Goal: Complete application form

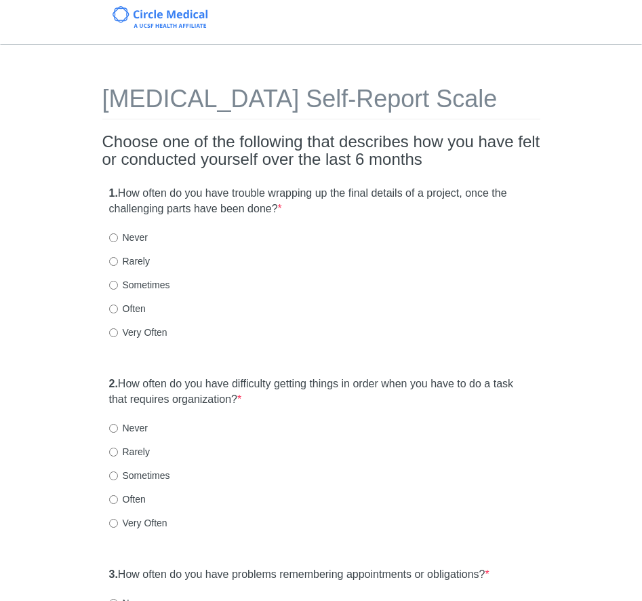
click at [232, 166] on h2 "Choose one of the following that describes how you have felt or conducted yours…" at bounding box center [321, 151] width 438 height 36
click at [115, 310] on input "Often" at bounding box center [113, 309] width 9 height 9
radio input "true"
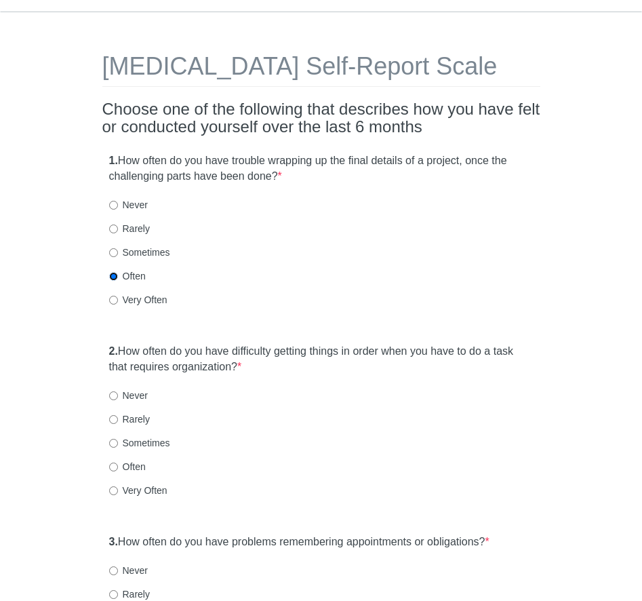
scroll to position [225, 0]
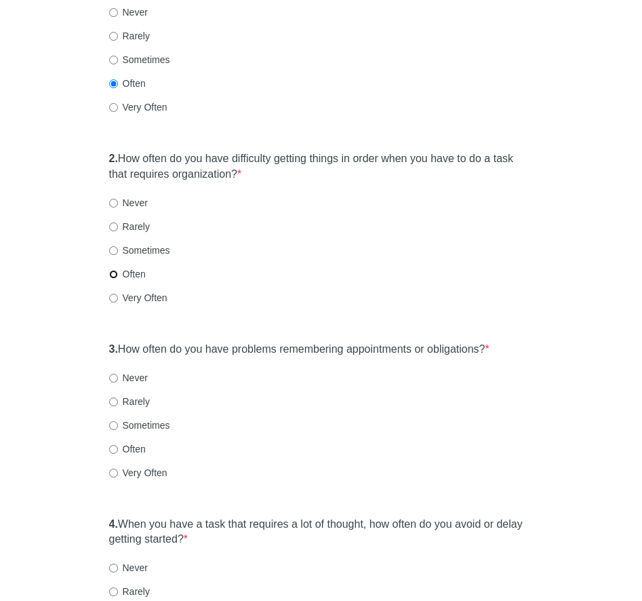
click at [109, 275] on input "Often" at bounding box center [113, 274] width 9 height 9
radio input "true"
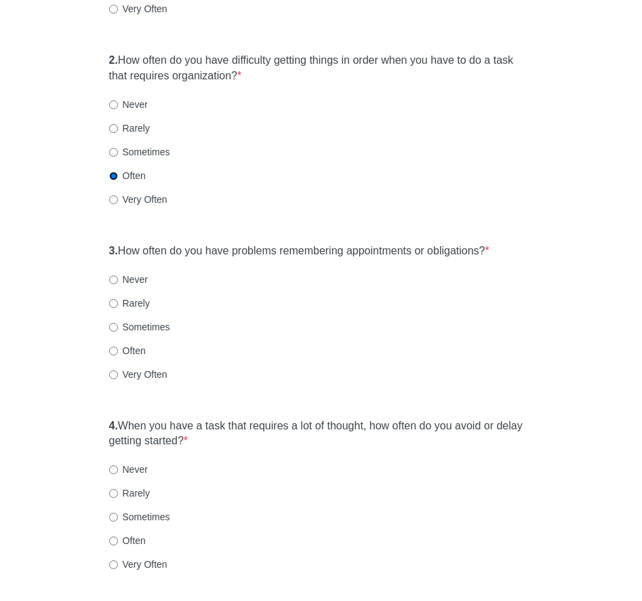
scroll to position [324, 0]
click at [112, 368] on label "Very Often" at bounding box center [138, 374] width 58 height 14
click at [112, 370] on input "Very Often" at bounding box center [113, 374] width 9 height 9
radio input "true"
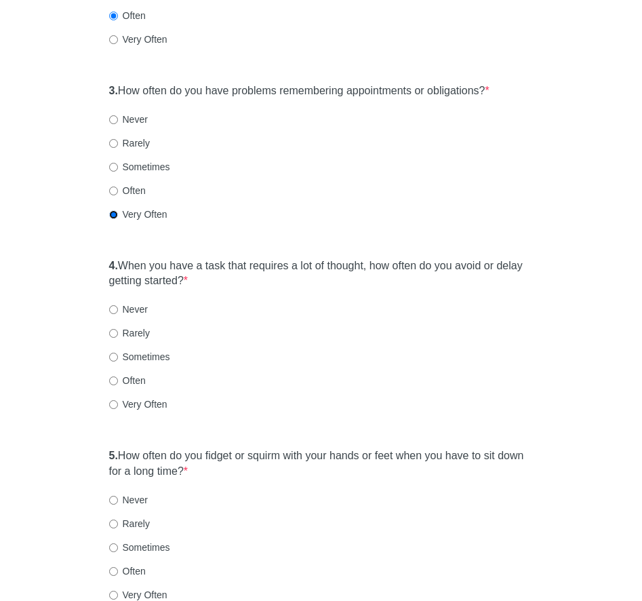
scroll to position [485, 0]
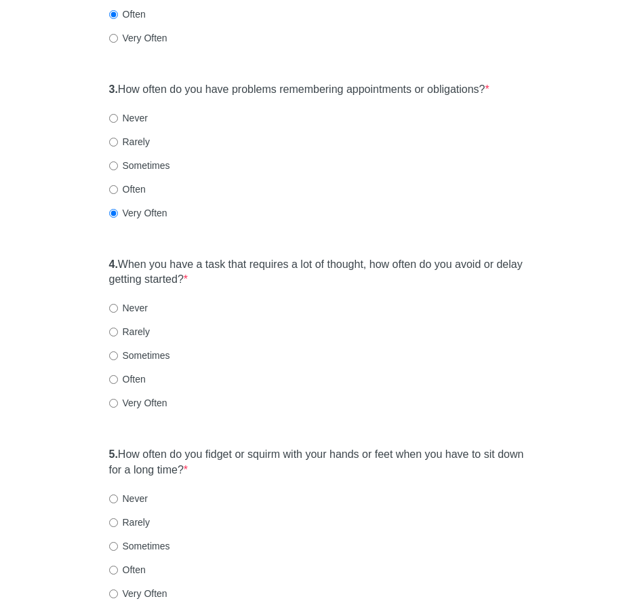
drag, startPoint x: 119, startPoint y: 350, endPoint x: 125, endPoint y: 354, distance: 7.9
click at [119, 350] on label "Sometimes" at bounding box center [139, 356] width 61 height 14
click at [118, 351] on input "Sometimes" at bounding box center [113, 355] width 9 height 9
radio input "true"
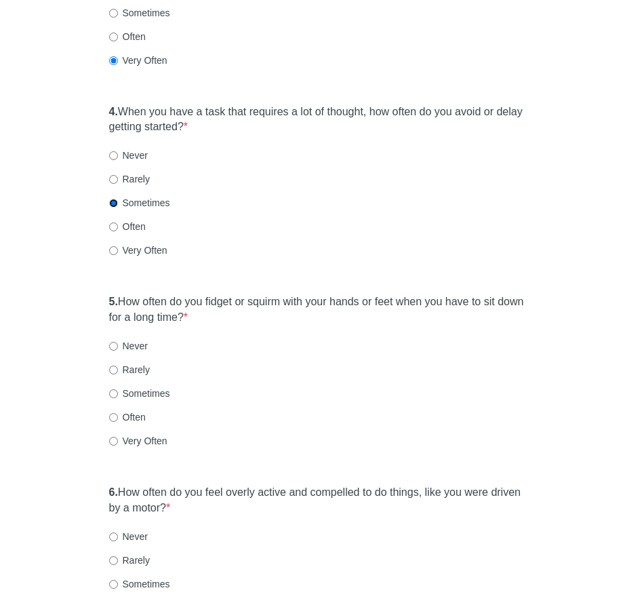
scroll to position [673, 0]
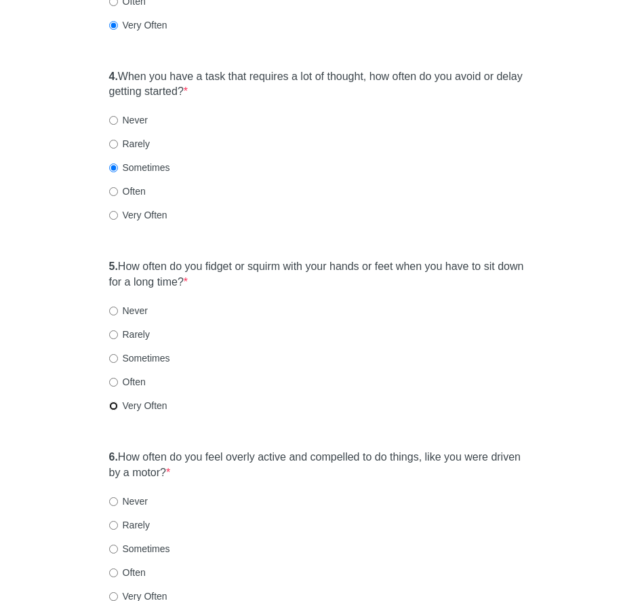
drag, startPoint x: 110, startPoint y: 403, endPoint x: 120, endPoint y: 404, distance: 10.3
click at [110, 403] on input "Very Often" at bounding box center [113, 405] width 9 height 9
radio input "true"
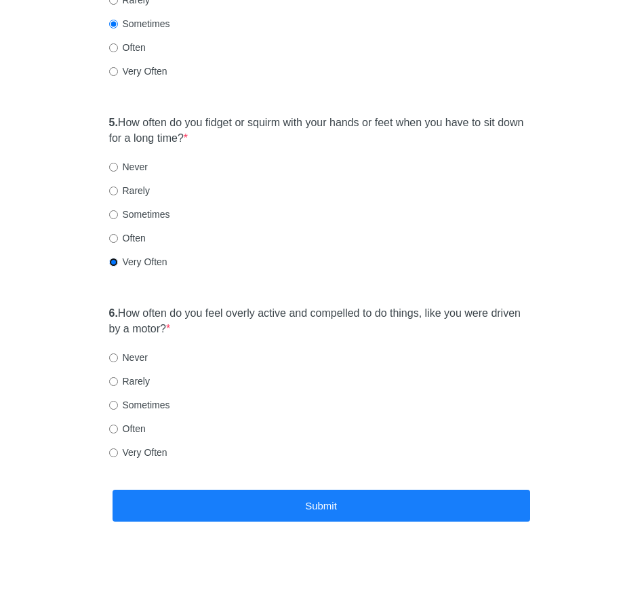
scroll to position [819, 0]
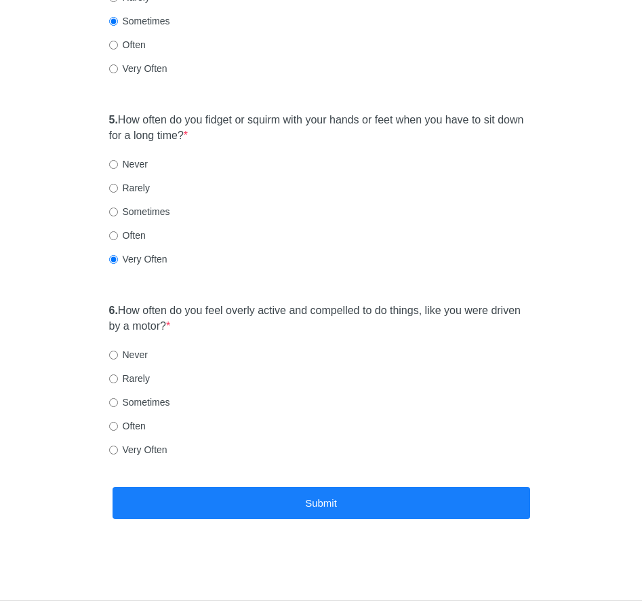
click at [111, 431] on label "Often" at bounding box center [127, 426] width 37 height 14
click at [111, 431] on input "Often" at bounding box center [113, 426] width 9 height 9
radio input "true"
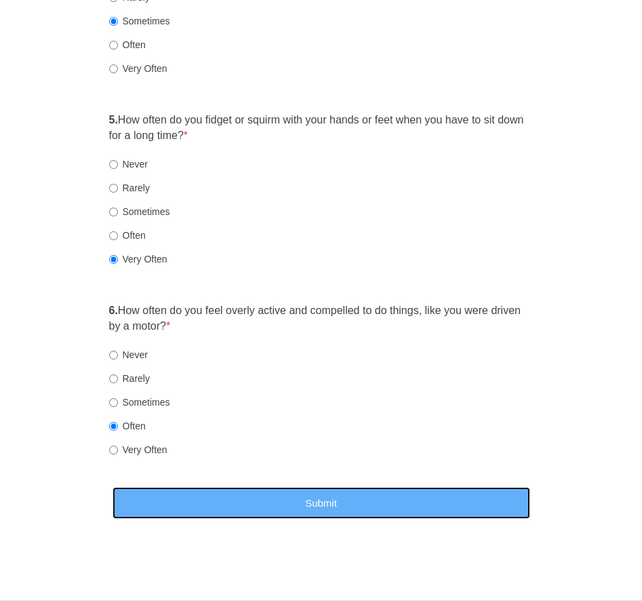
click at [227, 513] on button "Submit" at bounding box center [322, 503] width 418 height 32
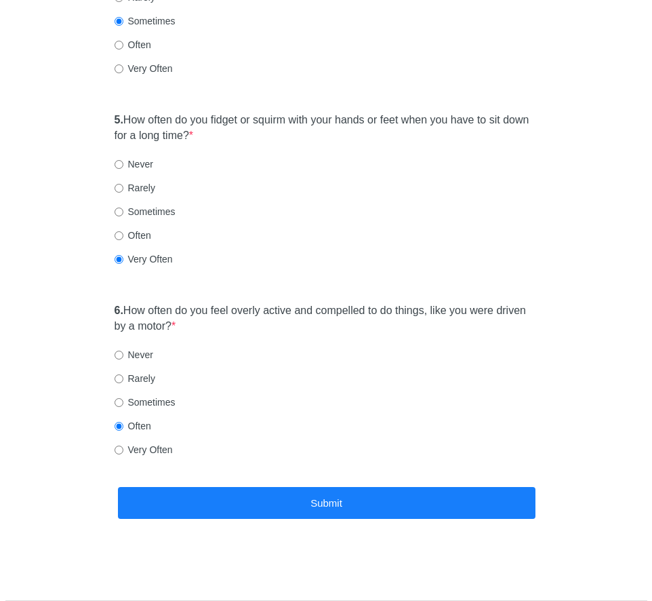
scroll to position [0, 0]
